Goal: Task Accomplishment & Management: Manage account settings

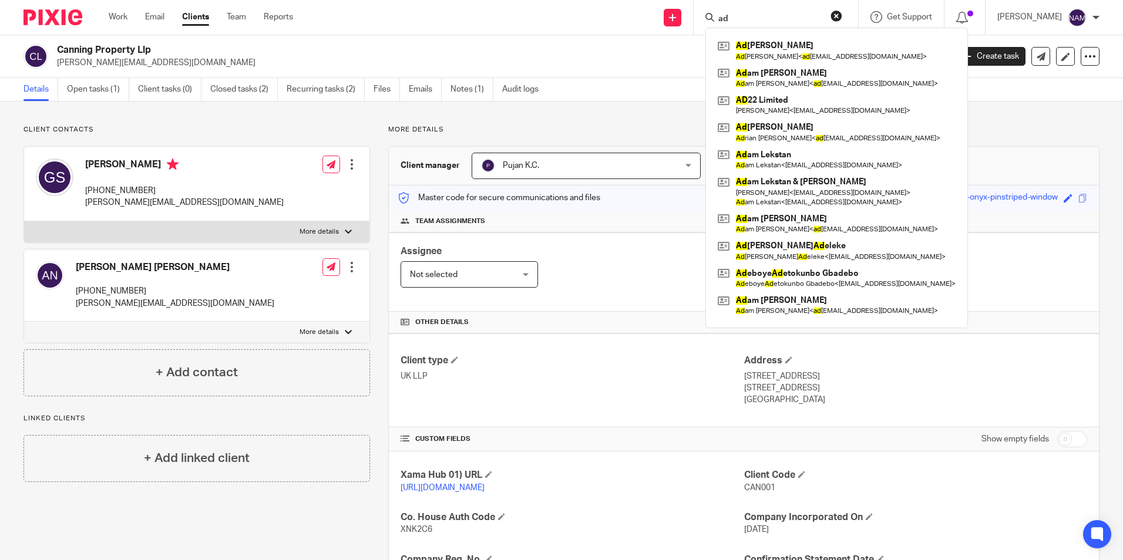
drag, startPoint x: 0, startPoint y: 0, endPoint x: 395, endPoint y: 23, distance: 396.0
click at [395, 23] on div "Send new email Create task Add client ad Ad [PERSON_NAME] Ad [PERSON_NAME] < ad…" at bounding box center [717, 17] width 812 height 35
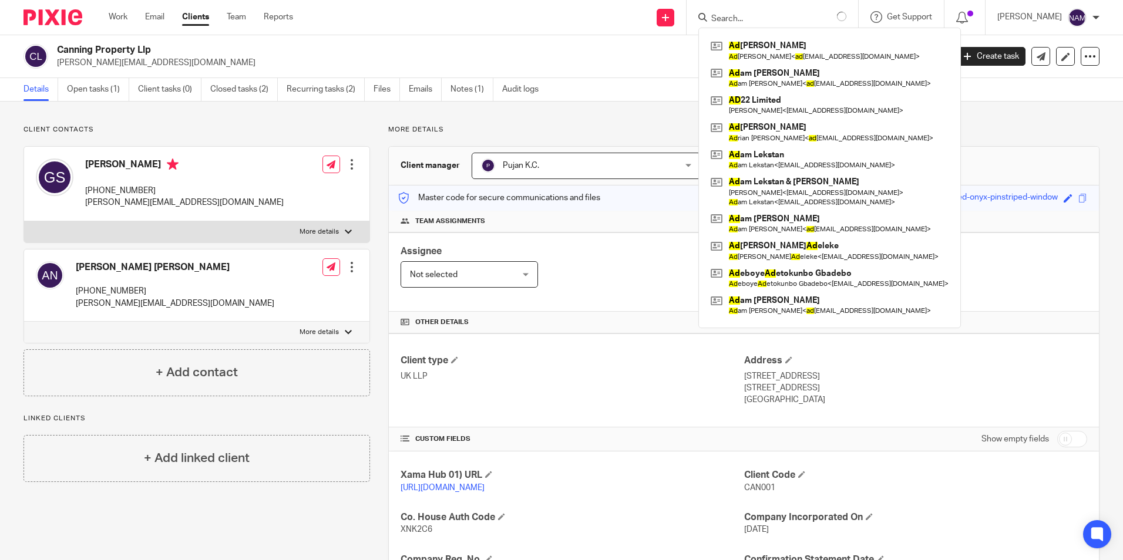
click at [434, 13] on div "Send new email Create task Add client Ad [PERSON_NAME] Ad [PERSON_NAME] < ad [E…" at bounding box center [717, 17] width 812 height 35
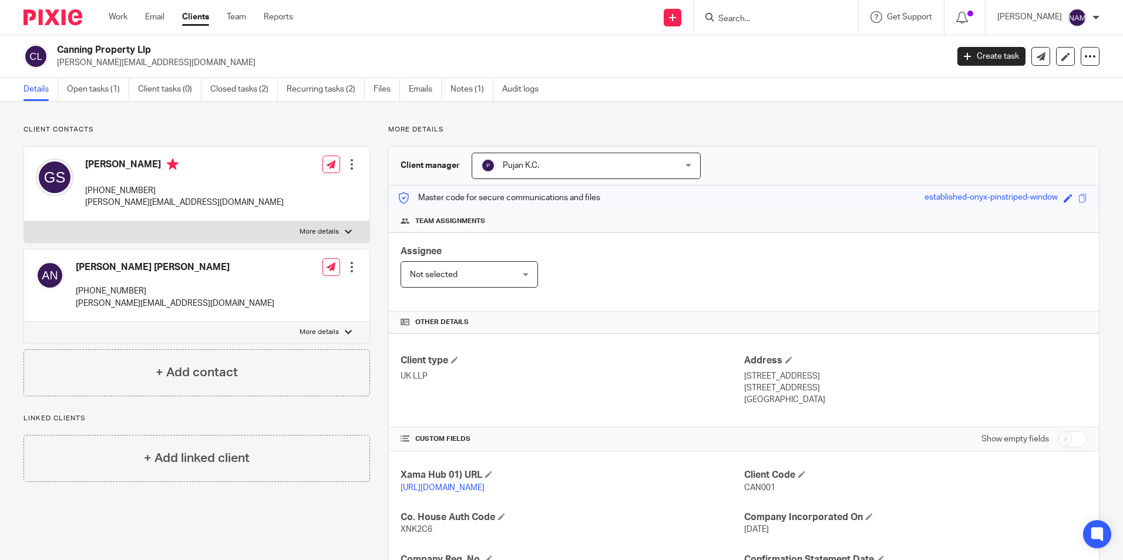
click at [724, 22] on input "Search" at bounding box center [770, 19] width 106 height 11
type input "adeshree"
click at [780, 54] on link at bounding box center [810, 50] width 190 height 27
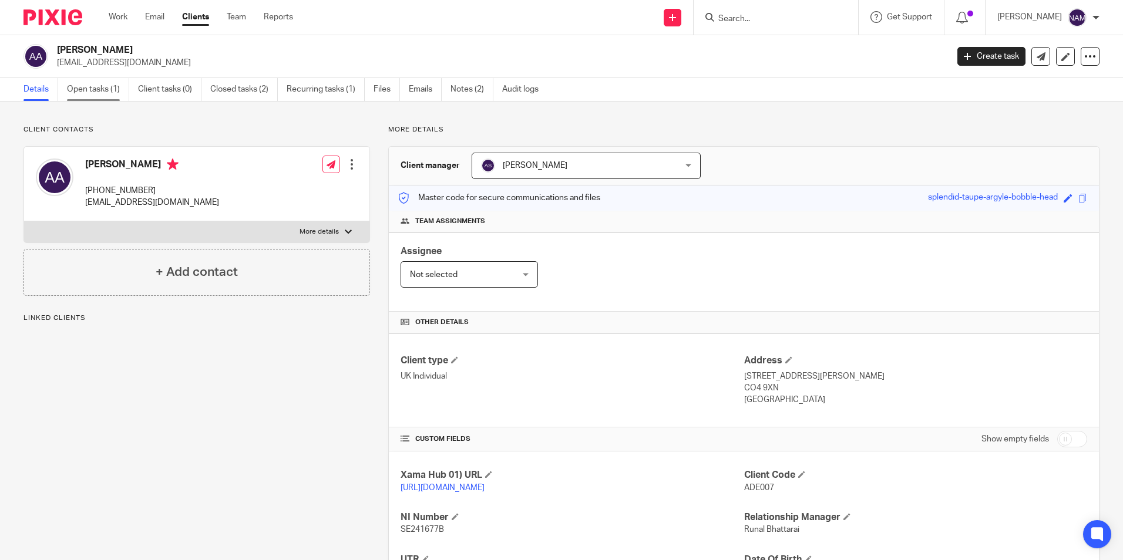
click at [80, 88] on link "Open tasks (1)" at bounding box center [98, 89] width 62 height 23
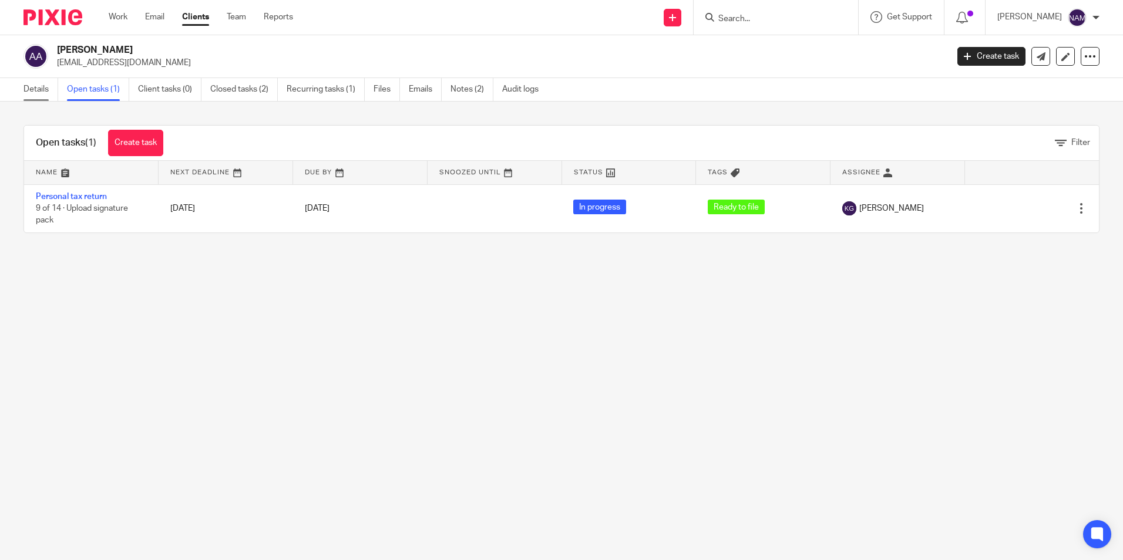
click at [33, 88] on link "Details" at bounding box center [40, 89] width 35 height 23
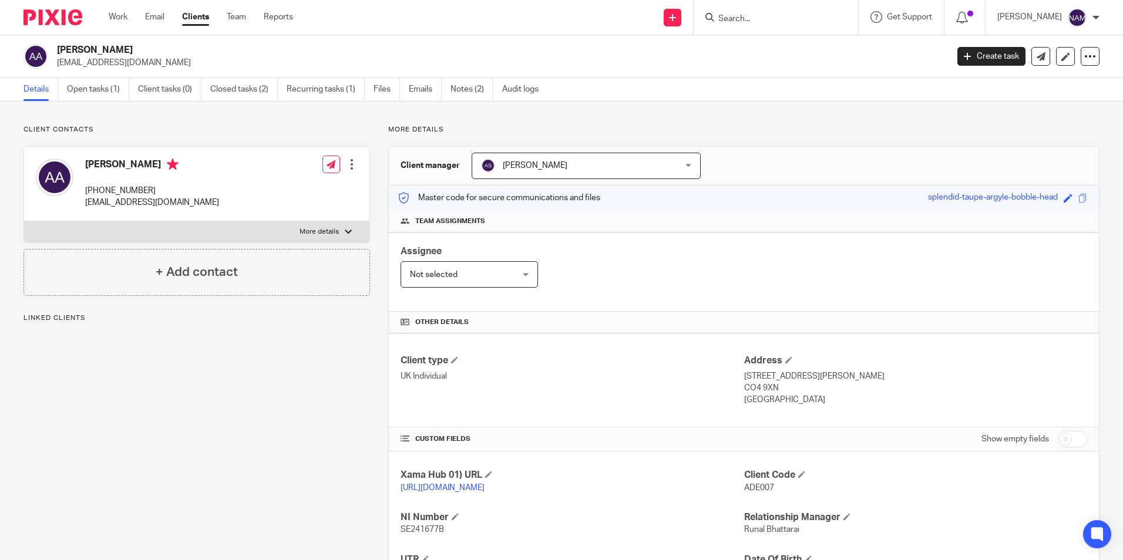
drag, startPoint x: 0, startPoint y: 0, endPoint x: 186, endPoint y: 173, distance: 253.6
click at [186, 173] on h4 "Adeshree Annamallay" at bounding box center [152, 166] width 134 height 15
copy h4 "Adeshree Annamallay"
click at [77, 28] on div at bounding box center [48, 17] width 97 height 35
click at [70, 9] on img at bounding box center [52, 17] width 59 height 16
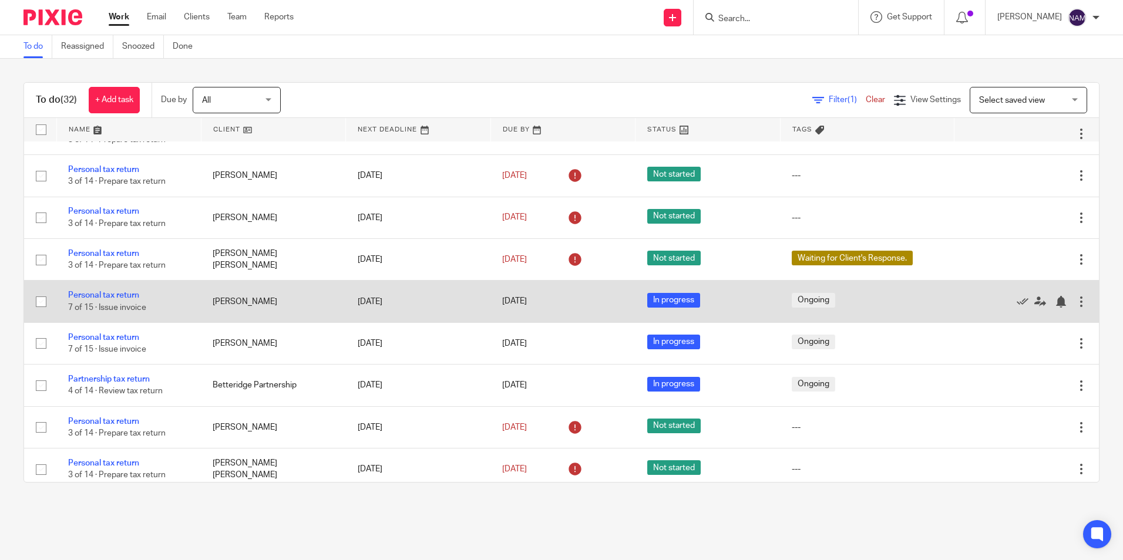
scroll to position [764, 0]
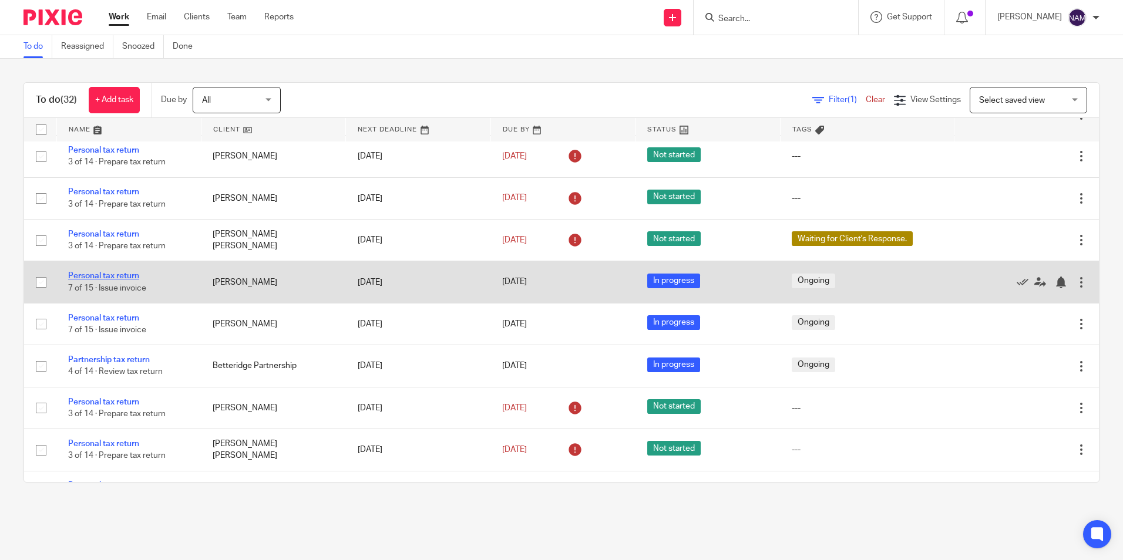
click at [119, 278] on link "Personal tax return" at bounding box center [103, 276] width 71 height 8
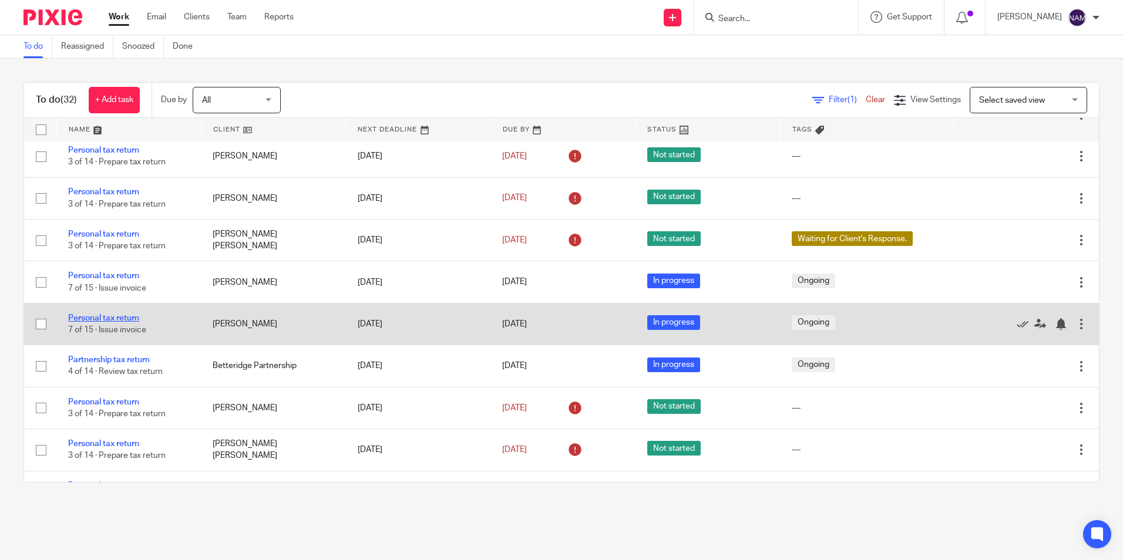
click at [115, 316] on link "Personal tax return" at bounding box center [103, 318] width 71 height 8
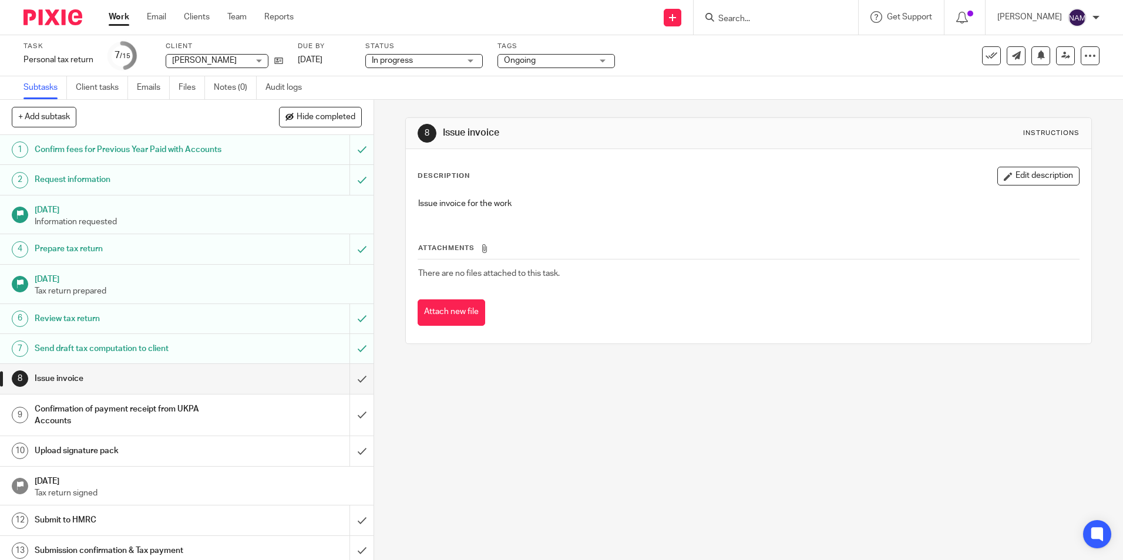
scroll to position [59, 0]
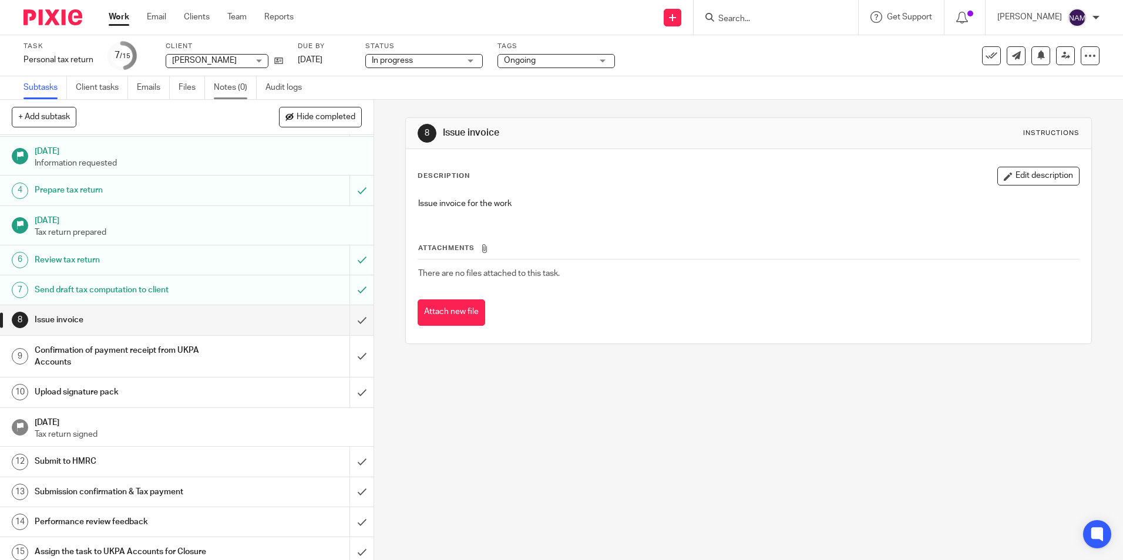
click at [237, 88] on link "Notes (0)" at bounding box center [235, 87] width 43 height 23
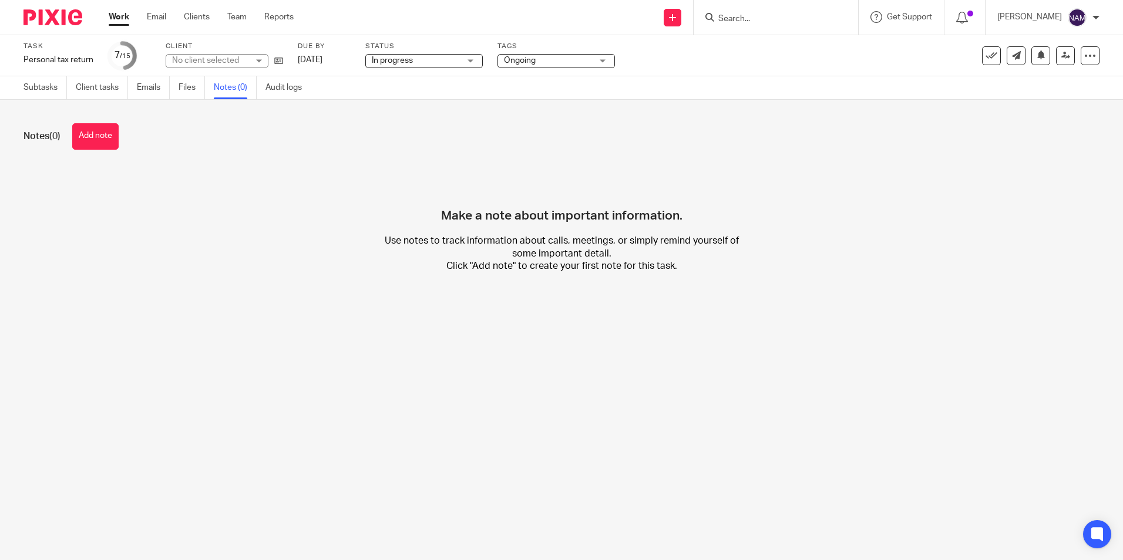
click at [38, 95] on link "Subtasks" at bounding box center [44, 87] width 43 height 23
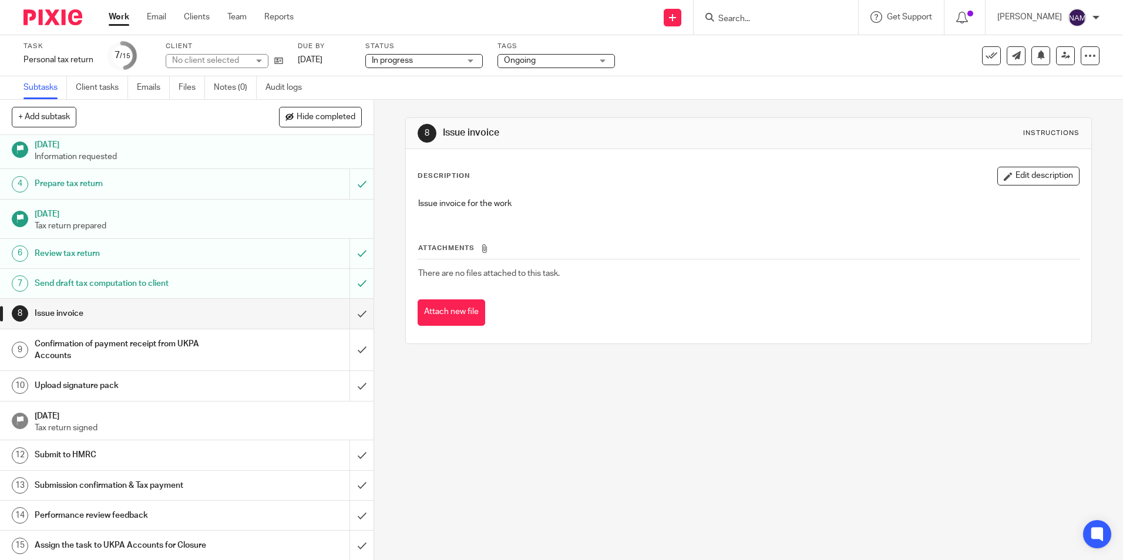
scroll to position [66, 0]
